Goal: Leave review/rating

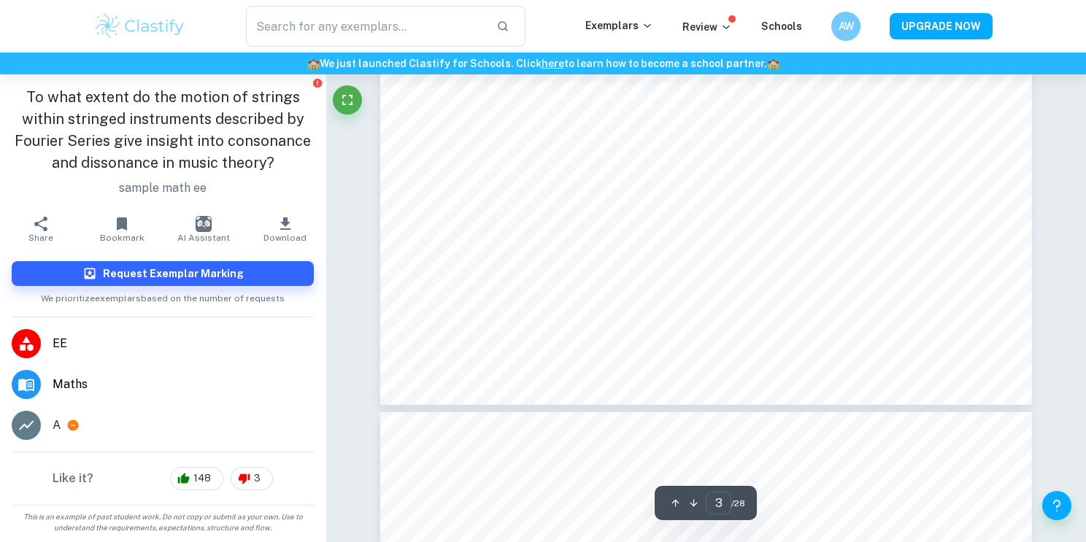
scroll to position [2676, 0]
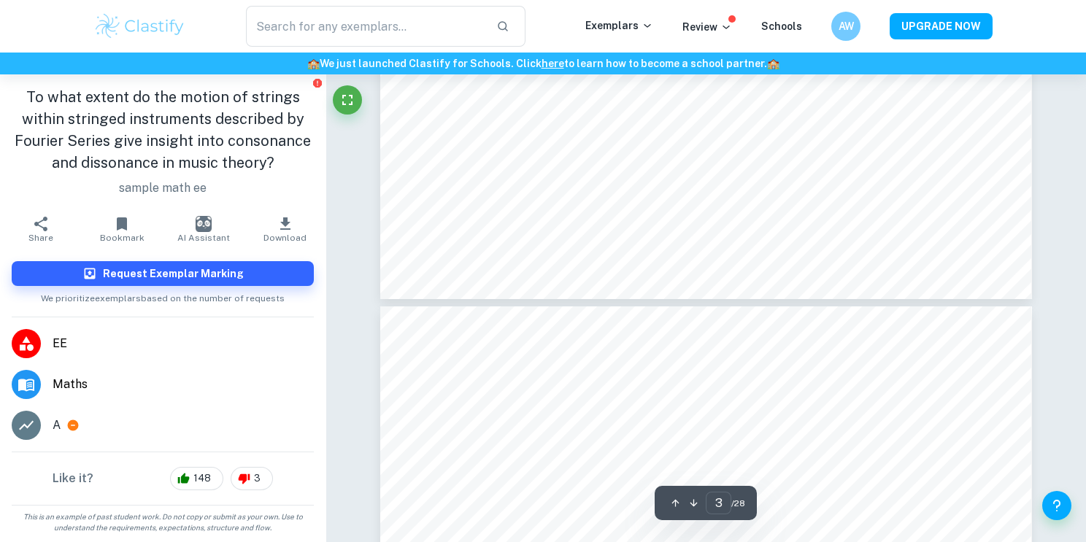
type input "4"
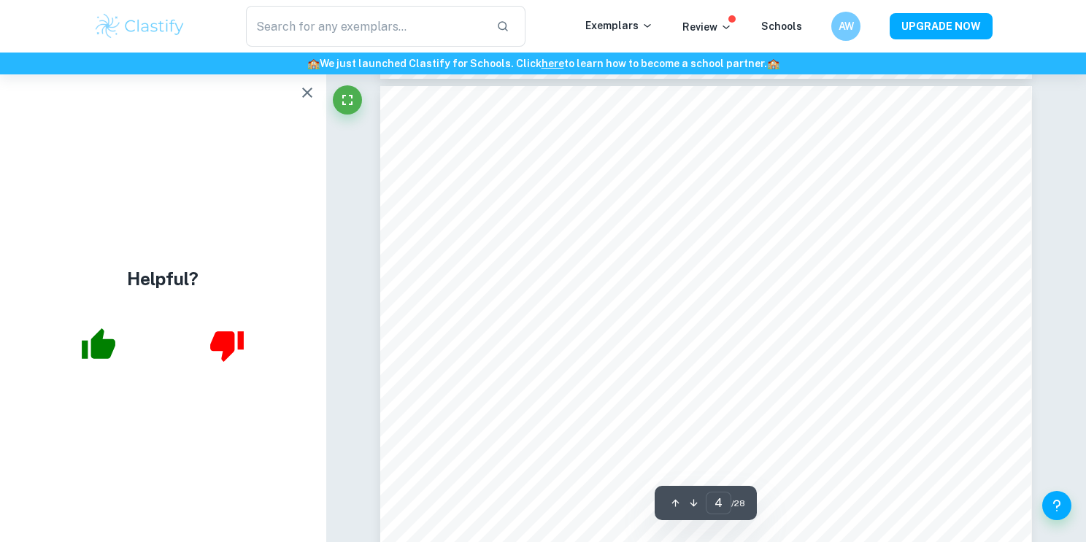
scroll to position [3002, 0]
